Goal: Task Accomplishment & Management: Manage account settings

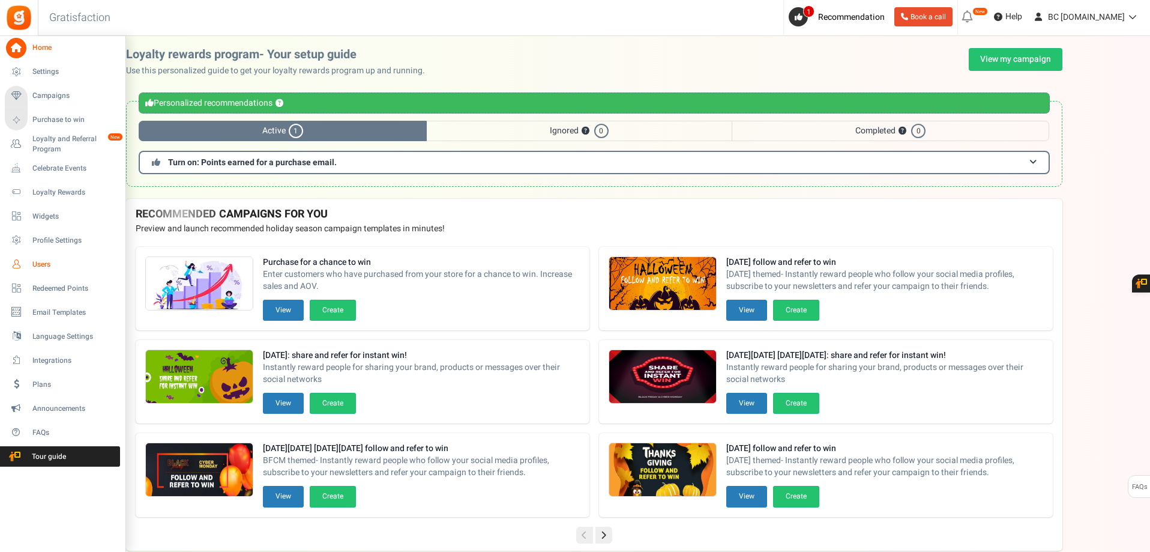
click at [19, 264] on icon at bounding box center [16, 264] width 20 height 20
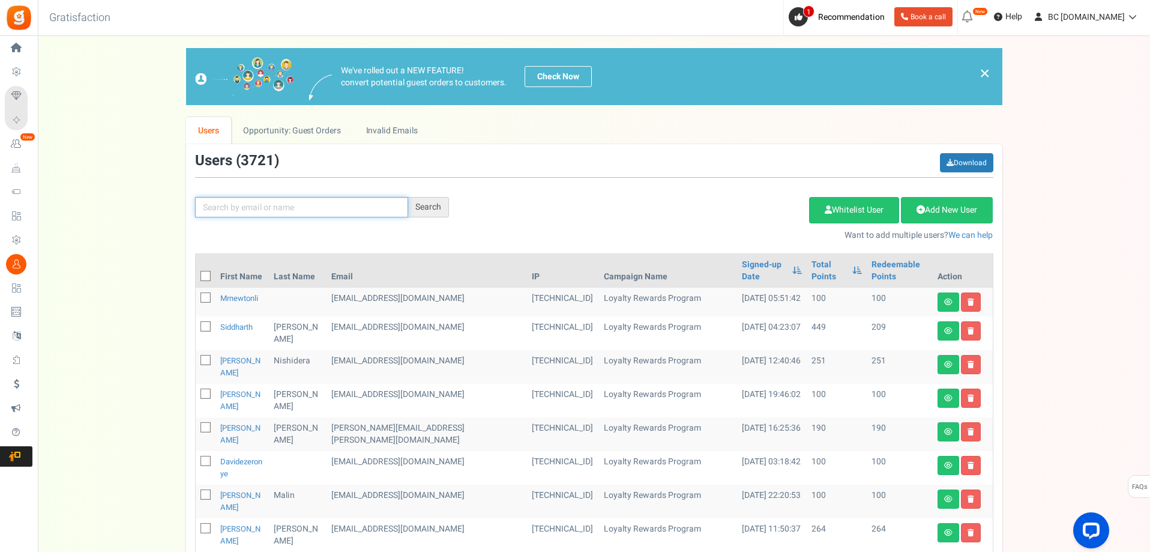
click at [255, 204] on input "text" at bounding box center [301, 207] width 213 height 20
paste input "[EMAIL_ADDRESS][DOMAIN_NAME]"
type input "[EMAIL_ADDRESS][DOMAIN_NAME]"
click at [417, 205] on div "Search" at bounding box center [428, 207] width 41 height 20
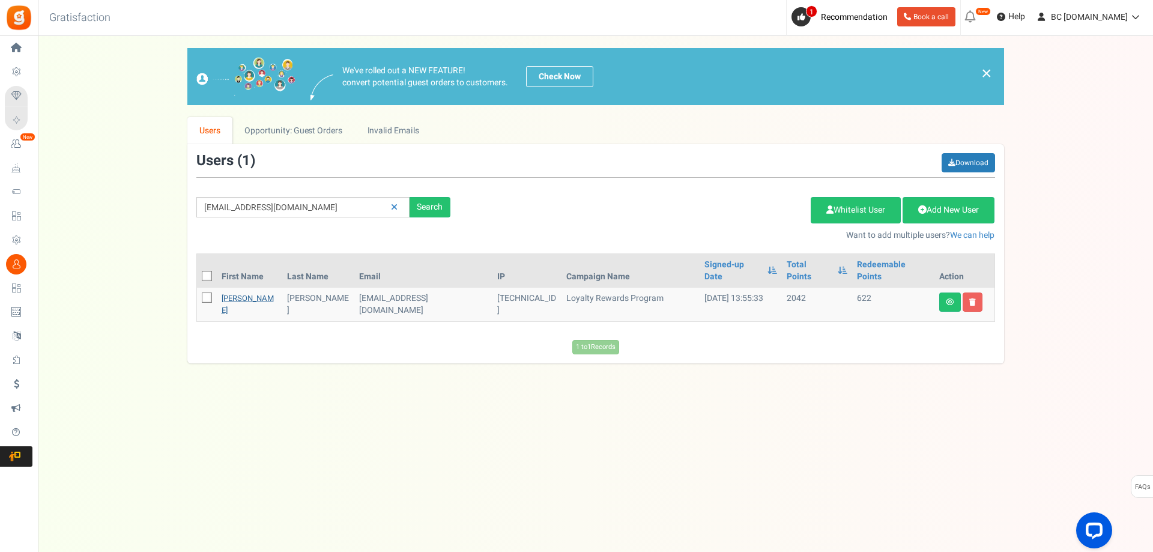
click at [225, 292] on link "[PERSON_NAME]" at bounding box center [248, 303] width 52 height 23
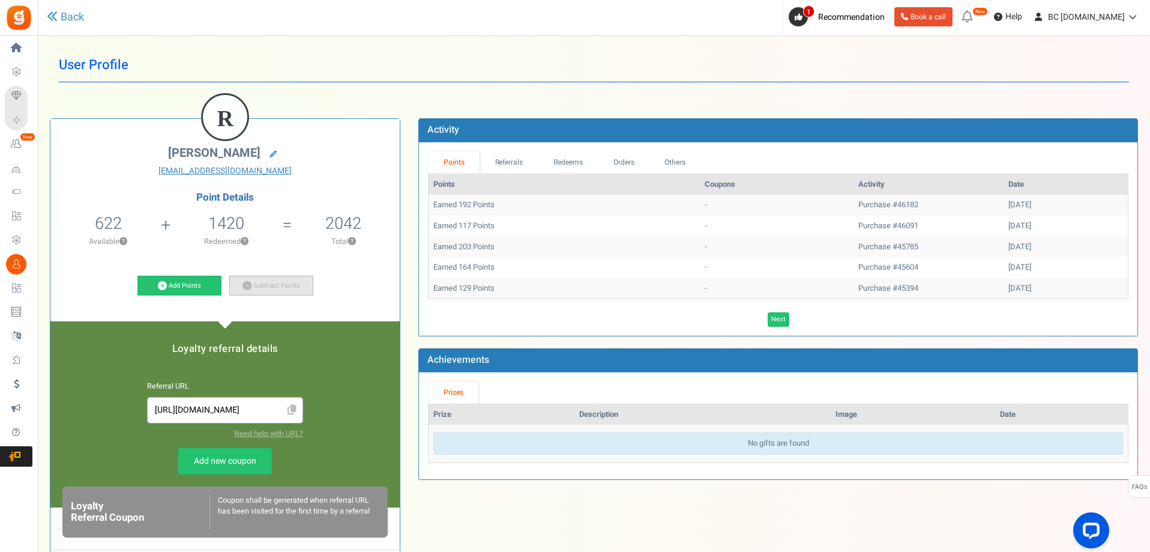
click at [271, 279] on link "Subtract Points" at bounding box center [271, 286] width 84 height 20
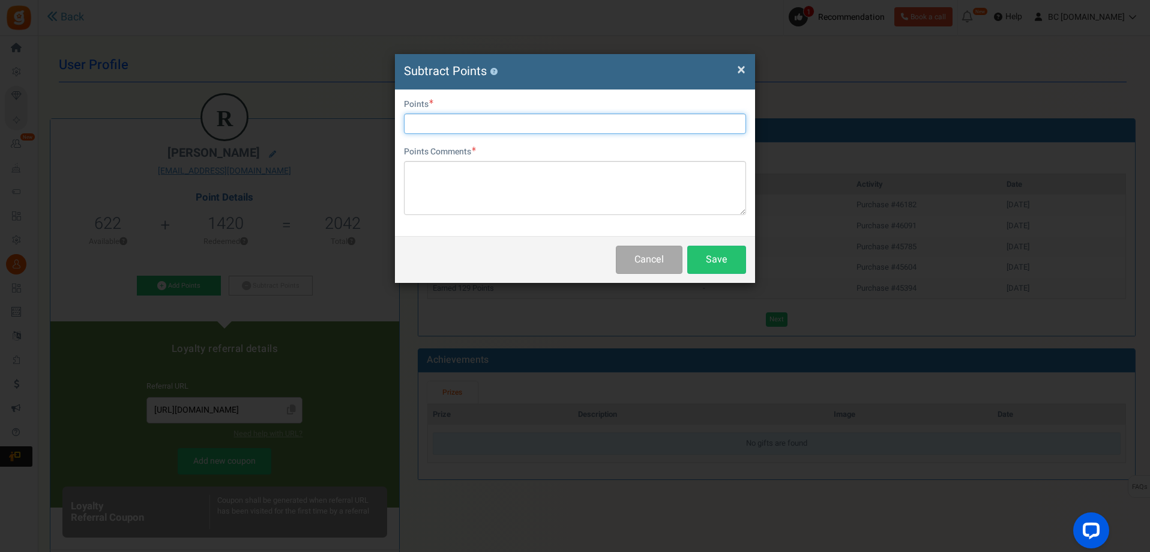
click at [424, 125] on input "text" at bounding box center [575, 123] width 342 height 20
type input "420"
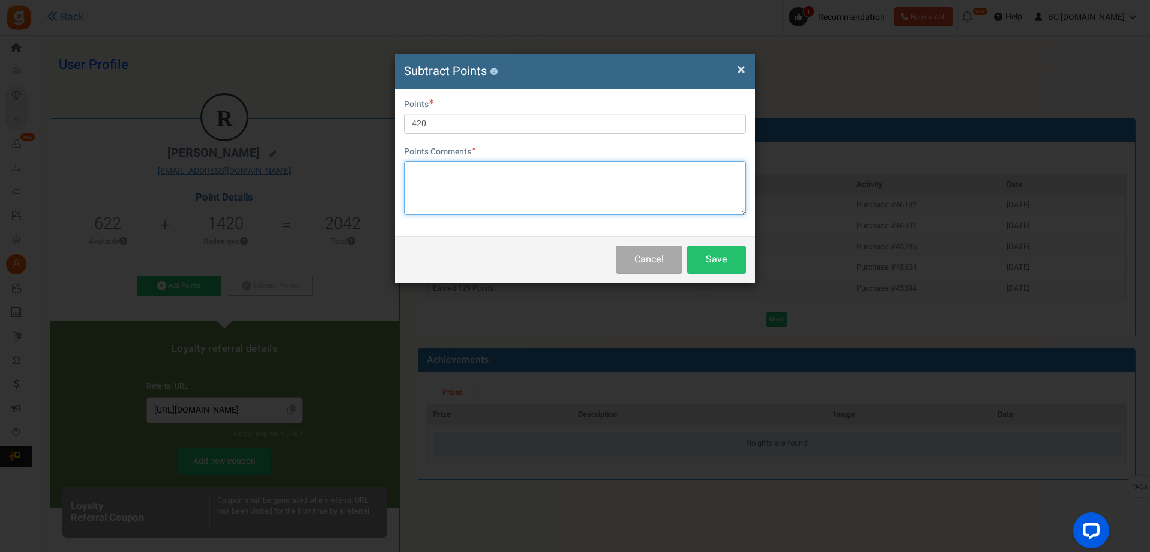
click at [441, 186] on textarea at bounding box center [575, 188] width 342 height 54
paste textarea "6182 [PERSON_NAME]"
drag, startPoint x: 414, startPoint y: 165, endPoint x: 421, endPoint y: 168, distance: 7.8
click at [414, 166] on textarea "6182 [PERSON_NAME]" at bounding box center [575, 188] width 342 height 54
drag, startPoint x: 515, startPoint y: 167, endPoint x: 436, endPoint y: 169, distance: 79.3
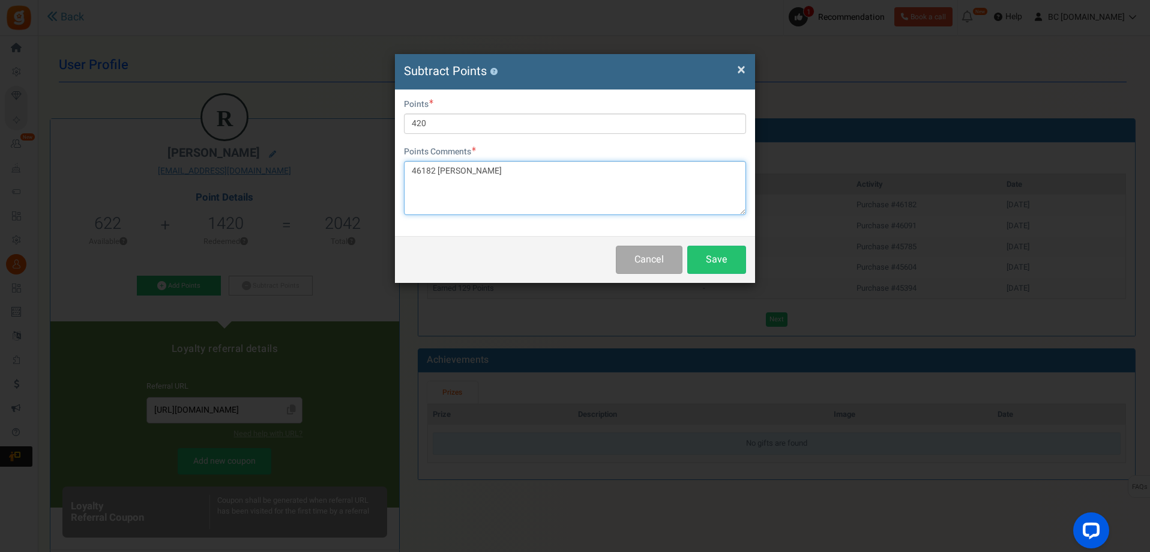
click at [436, 169] on textarea "46182 [PERSON_NAME]" at bounding box center [575, 188] width 342 height 54
click at [413, 169] on textarea "46182" at bounding box center [575, 188] width 342 height 54
type textarea "Redeemed on Order 46182"
click at [716, 257] on button "Save" at bounding box center [716, 260] width 59 height 28
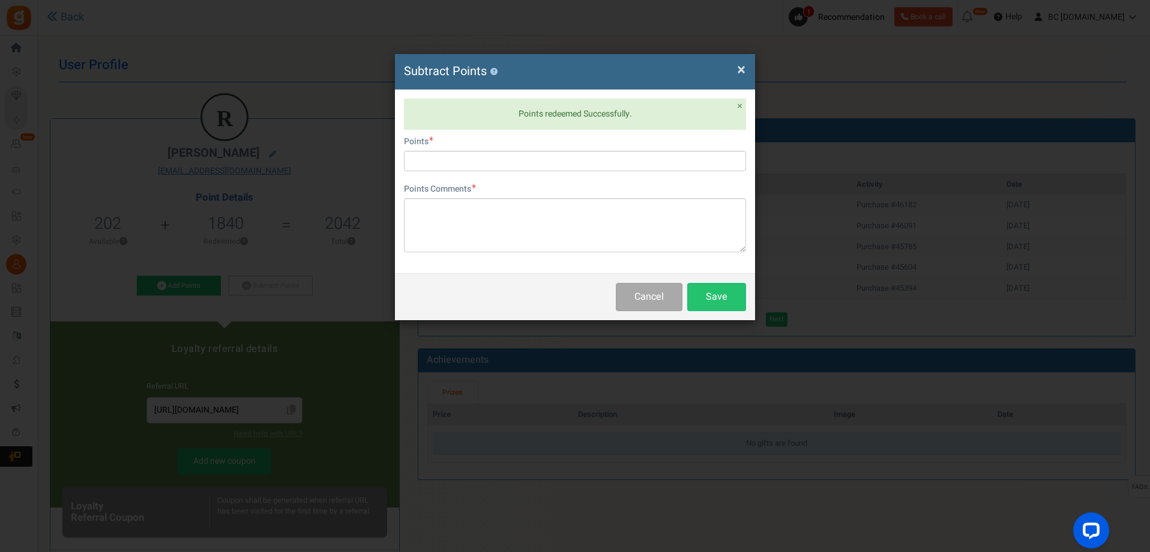
click at [737, 68] on h4 "Subtract Points ?" at bounding box center [575, 71] width 342 height 17
click at [742, 68] on span "×" at bounding box center [741, 69] width 8 height 23
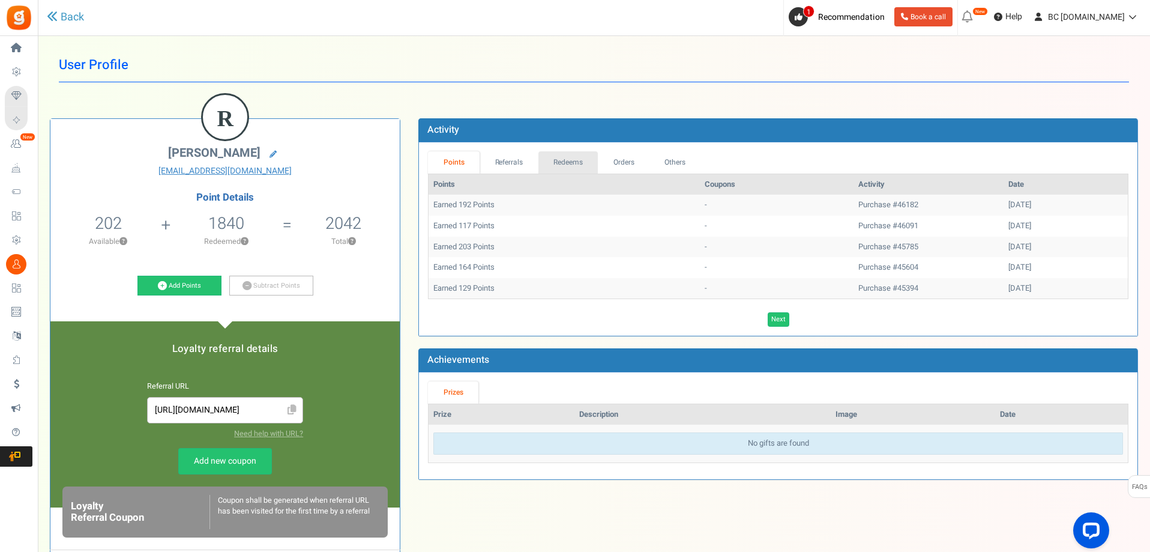
click at [558, 155] on link "Redeems" at bounding box center [568, 162] width 60 height 22
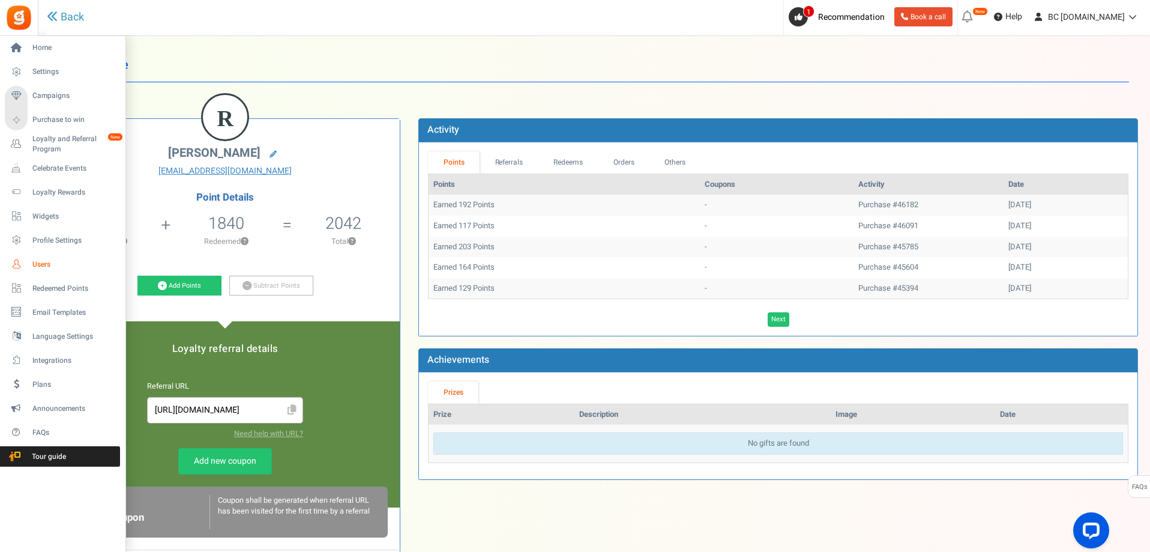
click at [52, 262] on span "Users" at bounding box center [74, 264] width 84 height 10
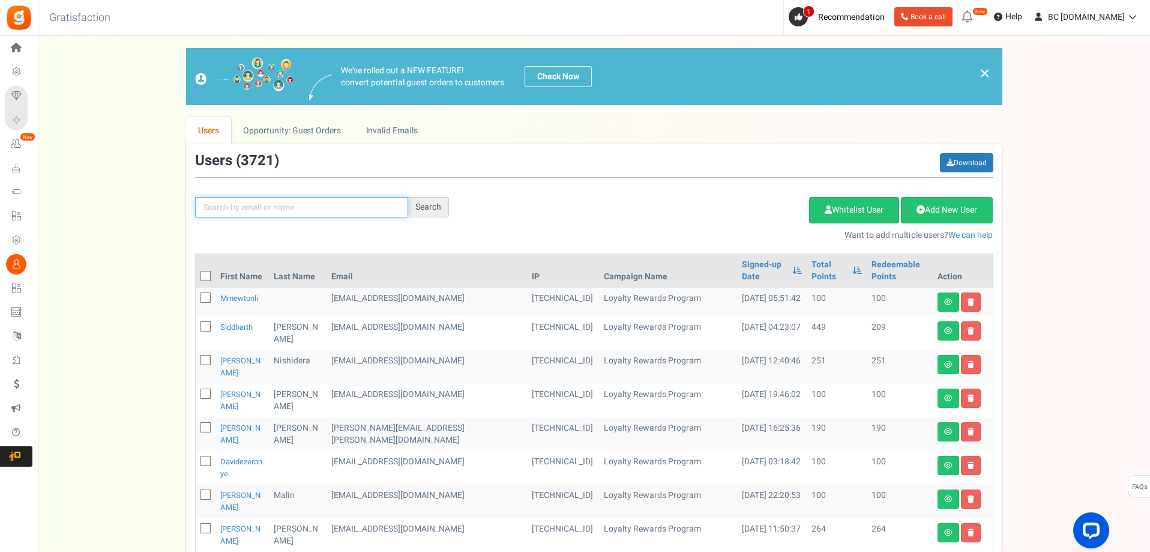
drag, startPoint x: 287, startPoint y: 207, endPoint x: 284, endPoint y: 201, distance: 7.3
click at [285, 203] on input "text" at bounding box center [301, 207] width 213 height 20
paste input "[EMAIL_ADDRESS][DOMAIN_NAME]"
type input "[EMAIL_ADDRESS][DOMAIN_NAME]"
click at [413, 211] on div "Search" at bounding box center [428, 207] width 41 height 20
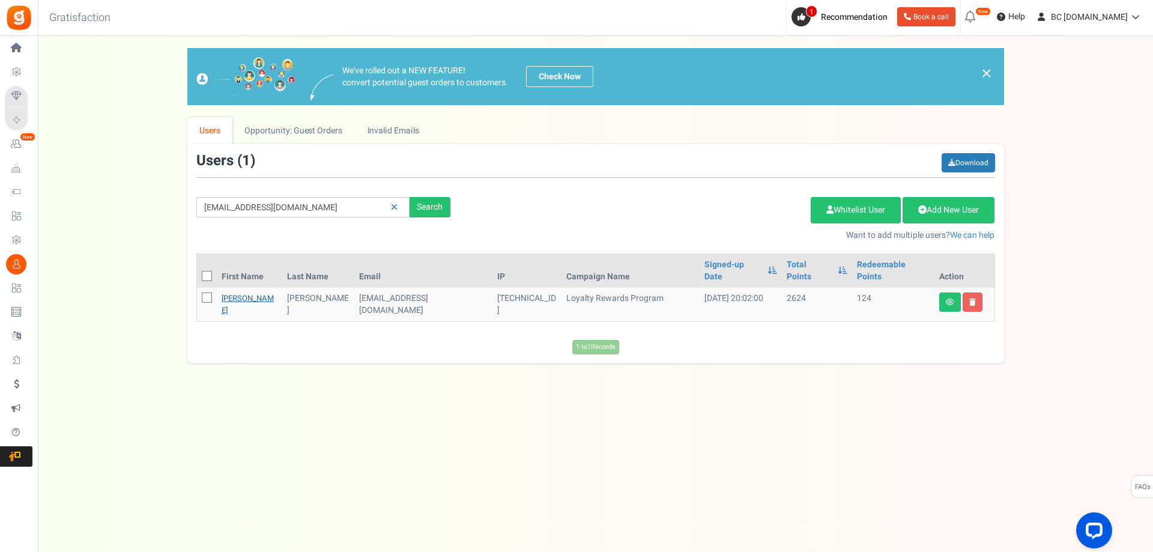
click at [235, 292] on link "Brooke" at bounding box center [248, 303] width 52 height 23
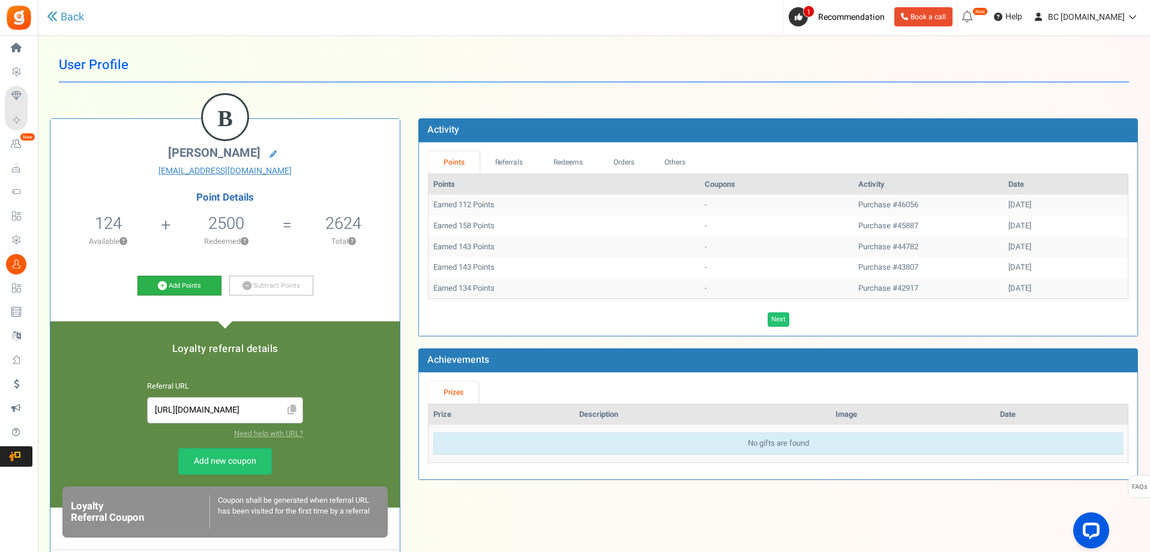
click at [187, 283] on link "Add Points" at bounding box center [179, 286] width 84 height 20
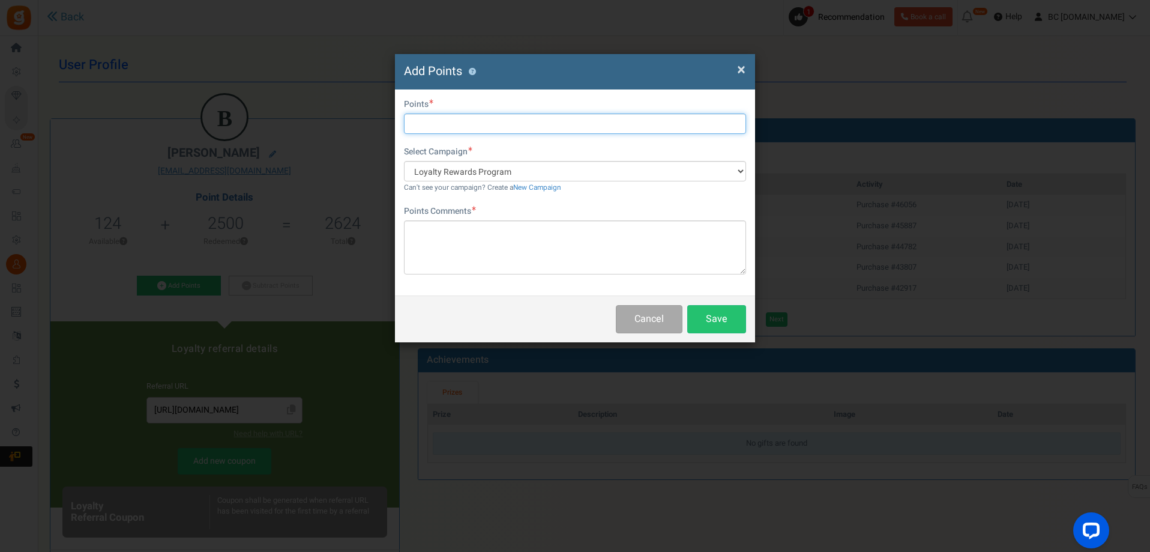
drag, startPoint x: 430, startPoint y: 122, endPoint x: 448, endPoint y: 123, distance: 18.6
click at [430, 122] on input "text" at bounding box center [575, 123] width 342 height 20
type input "3320"
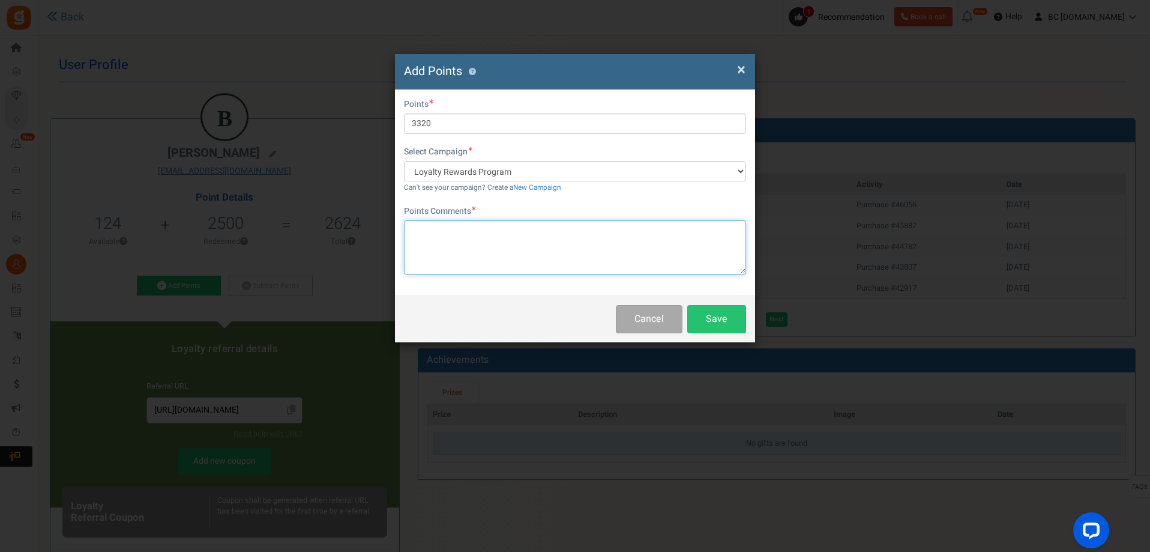
click at [466, 256] on textarea at bounding box center [575, 247] width 342 height 54
type textarea "Lost Package"
click at [708, 316] on button "Save" at bounding box center [716, 319] width 59 height 28
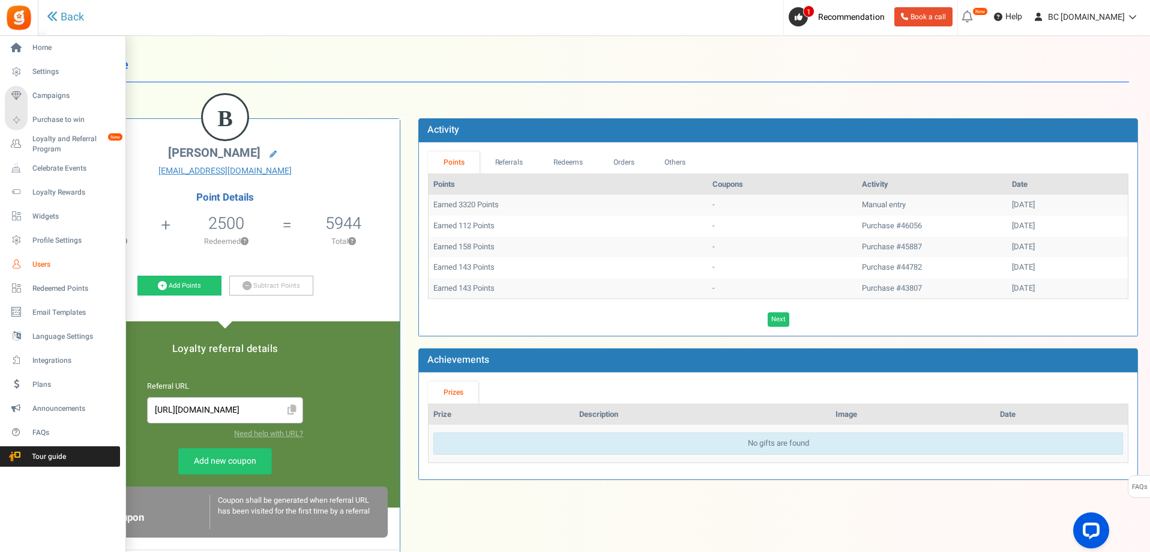
click at [41, 258] on link "Users" at bounding box center [62, 264] width 115 height 20
